Goal: Information Seeking & Learning: Learn about a topic

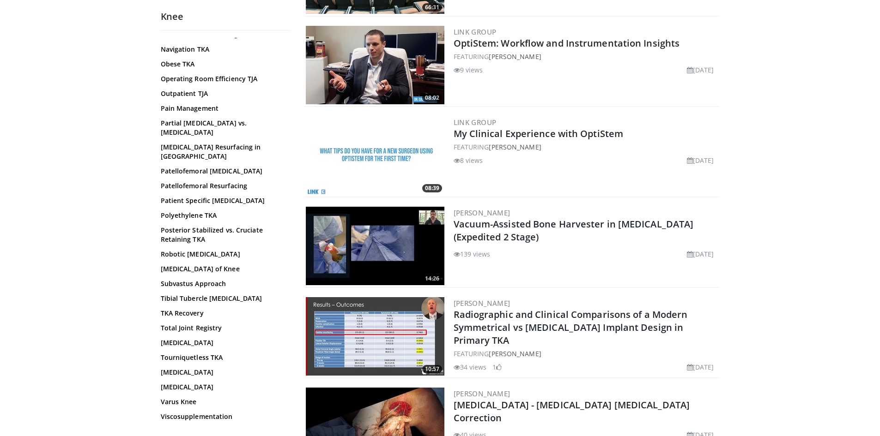
scroll to position [462, 0]
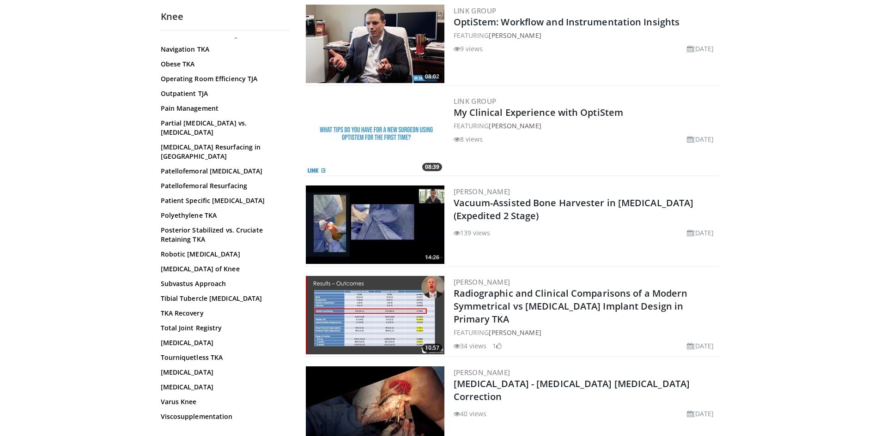
click at [201, 427] on link "Wound Management" at bounding box center [223, 431] width 125 height 9
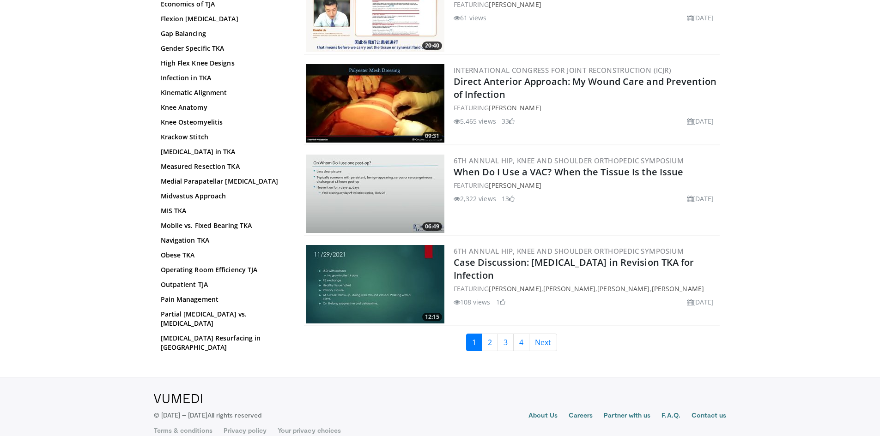
scroll to position [2032, 0]
click at [542, 345] on link "Next" at bounding box center [543, 342] width 28 height 18
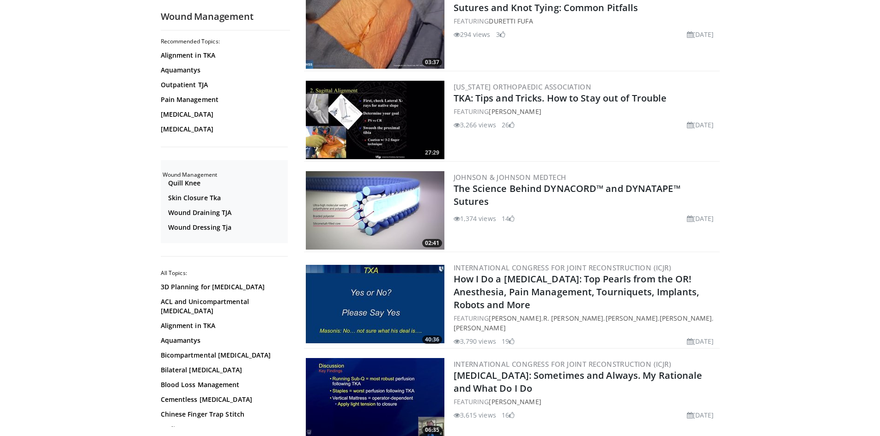
scroll to position [924, 0]
